Goal: Communication & Community: Answer question/provide support

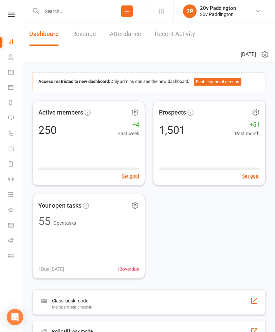
click at [9, 118] on icon at bounding box center [10, 117] width 5 height 5
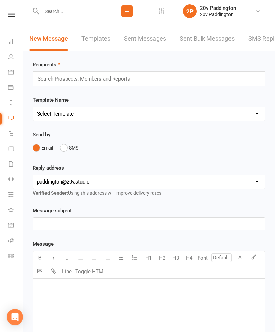
click at [232, 35] on link "Sent Bulk Messages" at bounding box center [207, 38] width 55 height 23
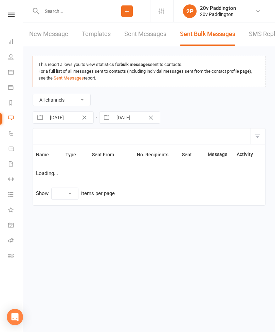
select select "10"
click at [0, 0] on div "Loading" at bounding box center [0, 0] width 0 height 0
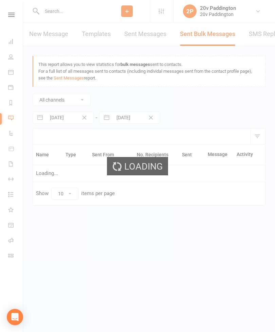
click at [261, 29] on div "Loading" at bounding box center [137, 166] width 275 height 332
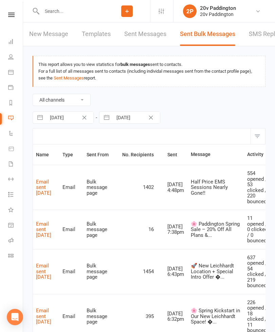
click at [245, 33] on div "New Message Templates Sent Messages Sent Bulk Messages SMS Replies" at bounding box center [149, 33] width 252 height 23
click at [258, 40] on link "SMS Replies" at bounding box center [266, 33] width 34 height 23
